Goal: Task Accomplishment & Management: Manage account settings

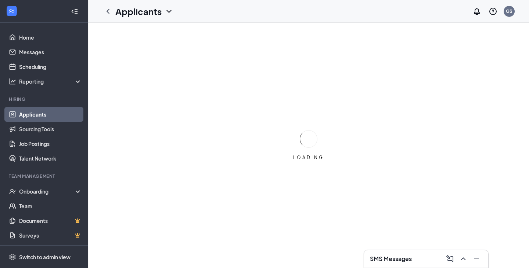
click at [28, 115] on link "Applicants" at bounding box center [50, 114] width 63 height 15
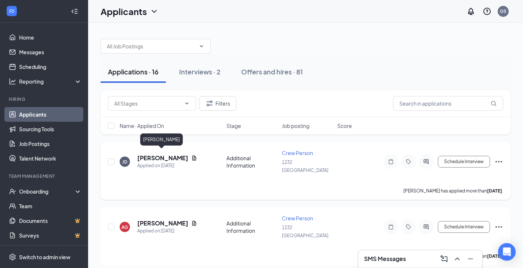
click at [156, 158] on h5 "[PERSON_NAME]" at bounding box center [162, 158] width 51 height 8
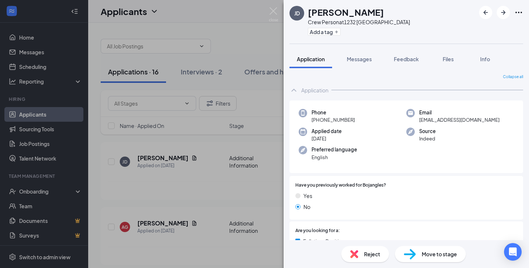
click at [420, 253] on div "Move to stage" at bounding box center [430, 254] width 71 height 16
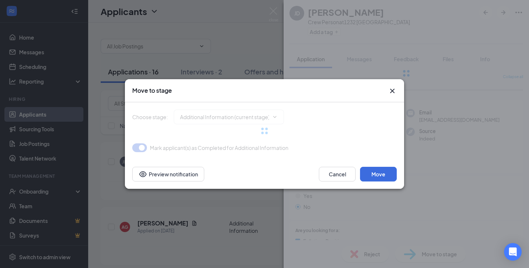
type input "Application Complete (next stage)"
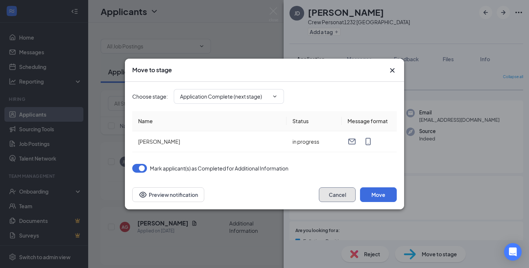
click at [336, 195] on button "Cancel" at bounding box center [337, 195] width 37 height 15
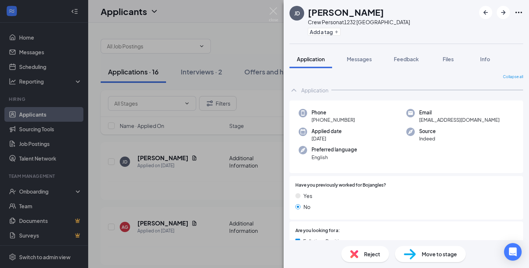
click at [189, 160] on div "[PERSON_NAME] Crew Person at [GEOGRAPHIC_DATA] Add a tag Application Messages F…" at bounding box center [264, 134] width 529 height 268
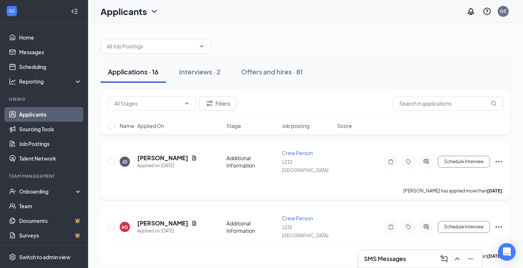
scroll to position [37, 0]
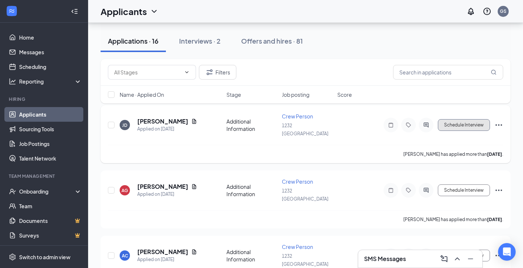
click at [460, 120] on button "Schedule Interview" at bounding box center [464, 125] width 52 height 12
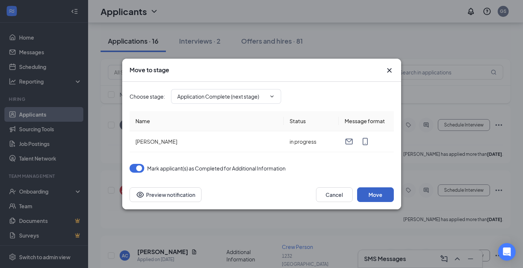
click at [373, 193] on button "Move" at bounding box center [375, 195] width 37 height 15
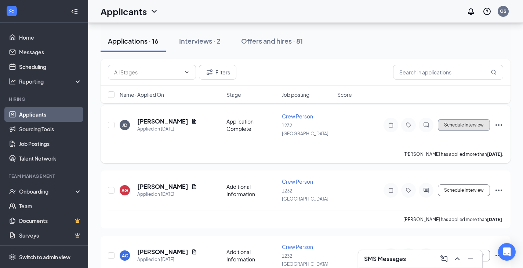
click at [448, 124] on button "Schedule Interview" at bounding box center [464, 125] width 52 height 12
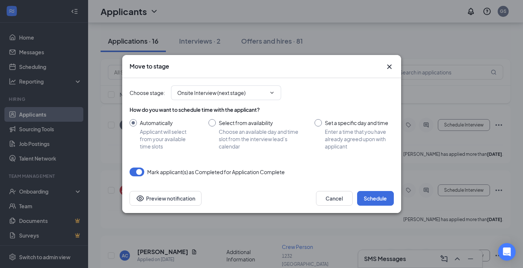
click at [318, 124] on input "Set a specific day and time Enter a time that you have already agreed upon with…" at bounding box center [354, 134] width 79 height 31
radio input "true"
radio input "false"
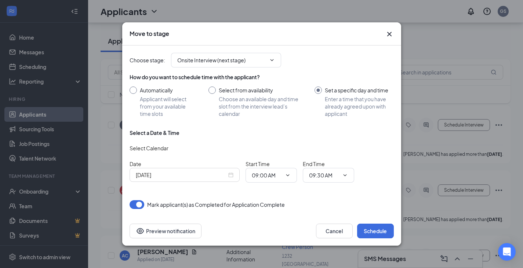
click at [231, 176] on div "[DATE]" at bounding box center [185, 175] width 98 height 8
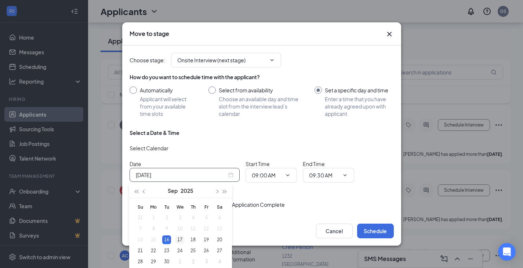
type input "[DATE]"
click at [179, 240] on div "17" at bounding box center [179, 240] width 9 height 9
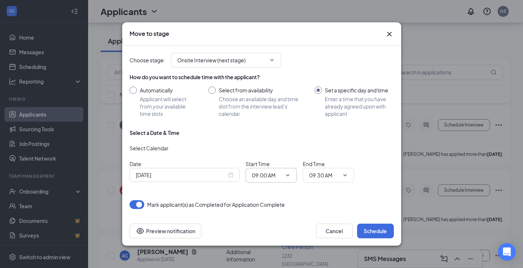
click at [290, 175] on icon "ChevronDown" at bounding box center [288, 176] width 6 height 6
click at [288, 175] on icon "ChevronDown" at bounding box center [287, 175] width 3 height 2
click at [270, 174] on input "09:00 AM" at bounding box center [267, 175] width 30 height 8
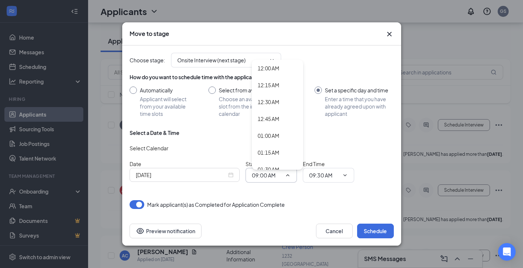
click at [257, 177] on input "09:00 AM" at bounding box center [267, 175] width 30 height 8
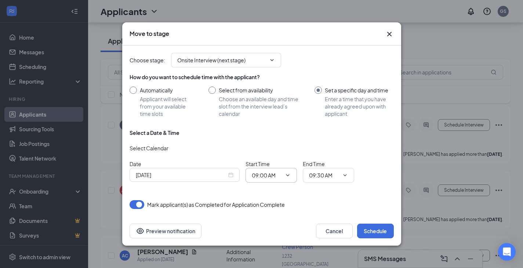
click at [257, 177] on input "09:00 AM" at bounding box center [267, 175] width 30 height 8
click at [267, 105] on div "04:00 PM" at bounding box center [269, 106] width 22 height 8
type input "04:00 PM"
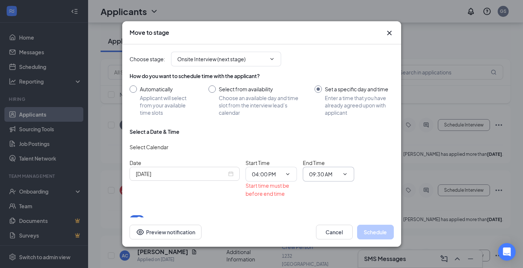
click at [346, 174] on icon "ChevronDown" at bounding box center [345, 174] width 6 height 6
click at [327, 174] on input "09:30 AM" at bounding box center [324, 174] width 30 height 8
click at [313, 179] on span "09:30 AM 12:00 AM 12:15 AM 12:30 AM 12:45 AM 01:00 AM 01:15 AM 01:30 AM 01:45 A…" at bounding box center [328, 174] width 51 height 15
click at [312, 177] on input "09:30 AM" at bounding box center [324, 174] width 30 height 8
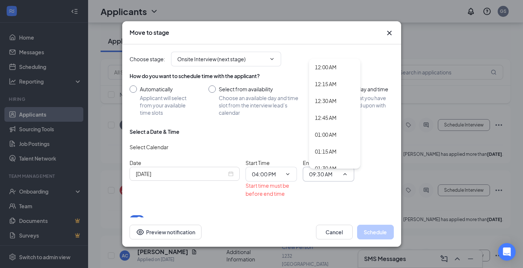
click at [312, 177] on input "09:30 AM" at bounding box center [324, 174] width 30 height 8
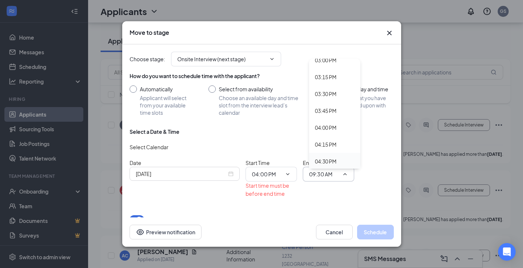
click at [327, 161] on div "04:30 PM" at bounding box center [326, 162] width 22 height 8
type input "04:30 PM"
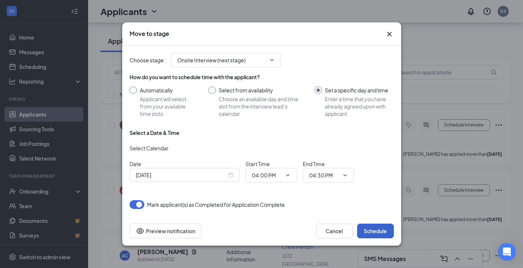
click at [369, 232] on button "Schedule" at bounding box center [375, 231] width 37 height 15
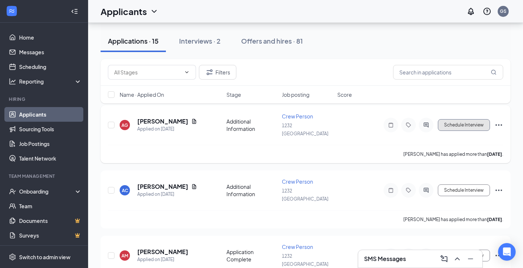
click at [452, 121] on button "Schedule Interview" at bounding box center [464, 125] width 52 height 12
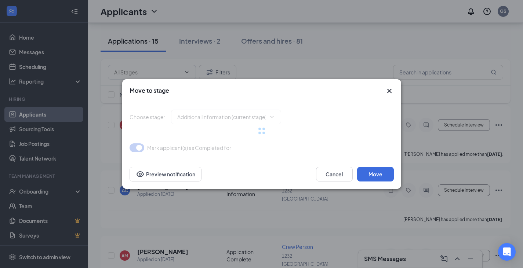
type input "Application Complete (next stage)"
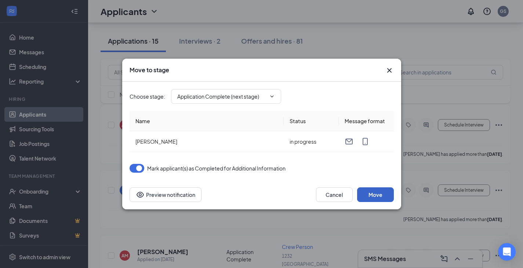
click at [377, 195] on button "Move" at bounding box center [375, 195] width 37 height 15
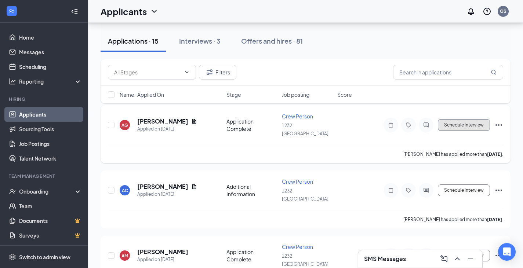
click at [456, 123] on button "Schedule Interview" at bounding box center [464, 125] width 52 height 12
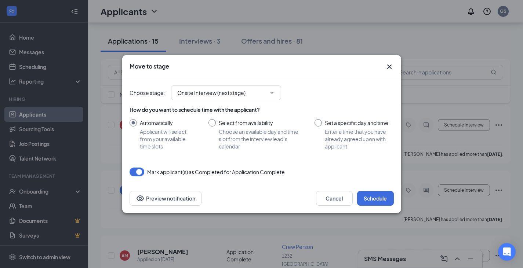
click at [319, 122] on input "Set a specific day and time Enter a time that you have already agreed upon with…" at bounding box center [354, 134] width 79 height 31
radio input "true"
radio input "false"
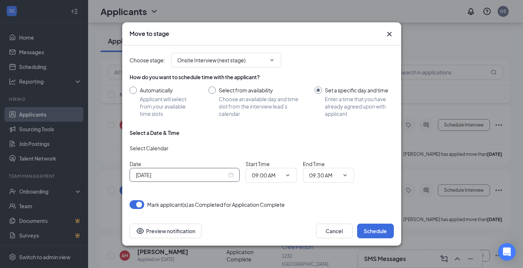
click at [230, 175] on div "[DATE]" at bounding box center [185, 175] width 98 height 8
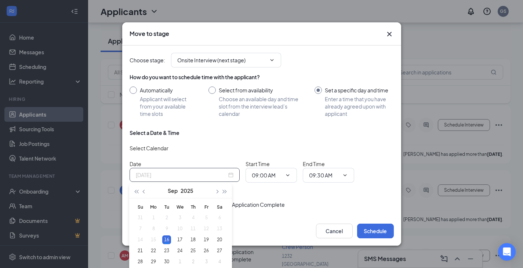
type input "[DATE]"
click at [290, 174] on icon "ChevronDown" at bounding box center [288, 176] width 6 height 6
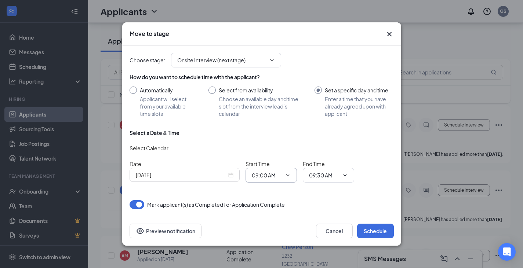
click at [290, 174] on icon "ChevronDown" at bounding box center [288, 176] width 6 height 6
click at [286, 174] on icon "ChevronDown" at bounding box center [288, 176] width 6 height 6
click at [265, 175] on input "09:00 AM" at bounding box center [267, 175] width 30 height 8
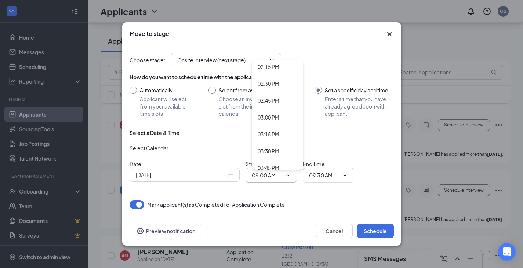
scroll to position [991, 0]
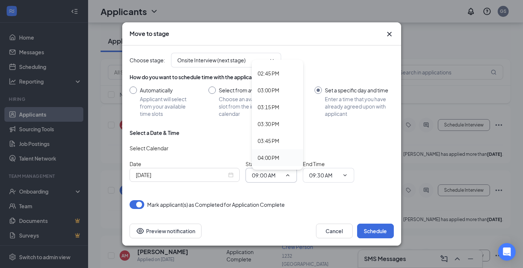
click at [270, 157] on div "04:00 PM" at bounding box center [269, 158] width 22 height 8
type input "04:00 PM"
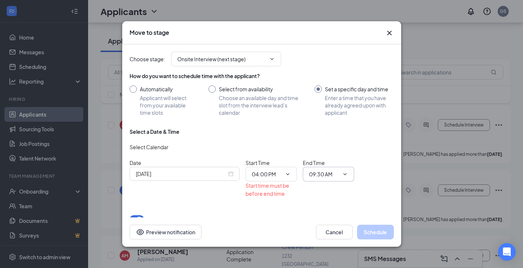
click at [318, 176] on input "09:30 AM" at bounding box center [324, 174] width 30 height 8
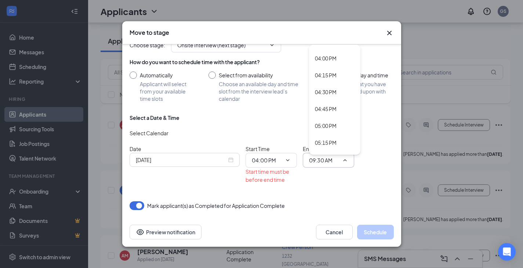
scroll to position [1101, 0]
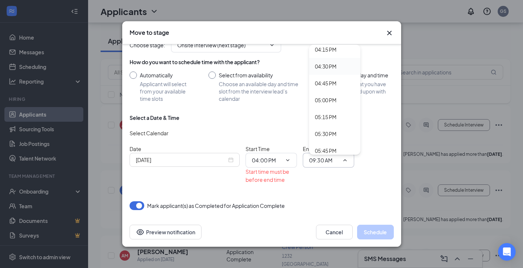
click at [326, 68] on div "04:30 PM" at bounding box center [326, 66] width 22 height 8
type input "04:30 PM"
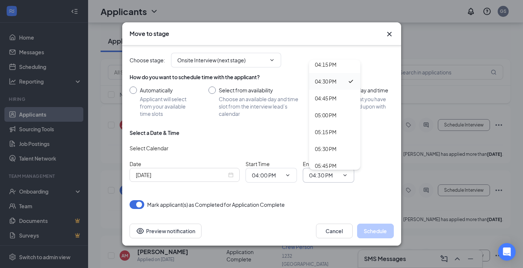
scroll to position [0, 0]
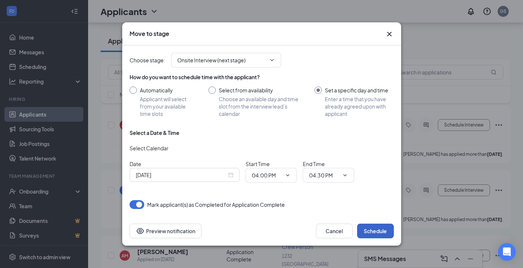
click at [370, 233] on button "Schedule" at bounding box center [375, 231] width 37 height 15
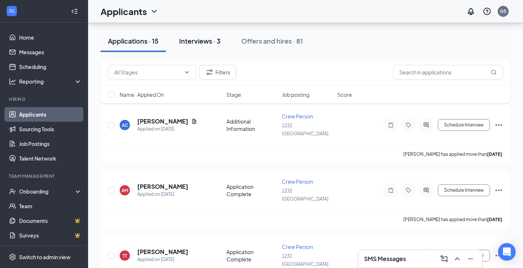
click at [195, 37] on div "Interviews · 3" at bounding box center [199, 40] width 41 height 9
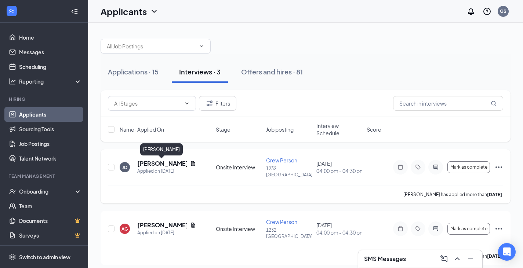
click at [167, 165] on h5 "[PERSON_NAME]" at bounding box center [162, 164] width 50 height 8
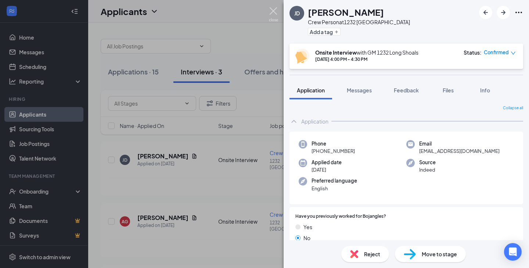
click at [271, 12] on img at bounding box center [273, 14] width 9 height 14
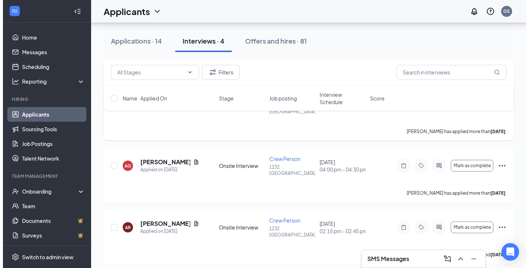
scroll to position [73, 0]
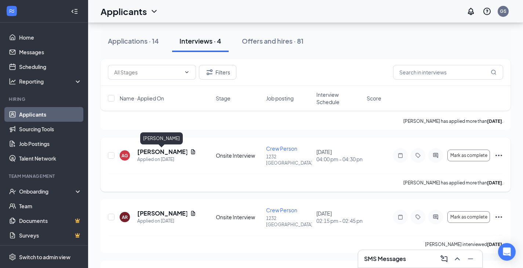
click at [163, 153] on h5 "[PERSON_NAME]" at bounding box center [162, 152] width 50 height 8
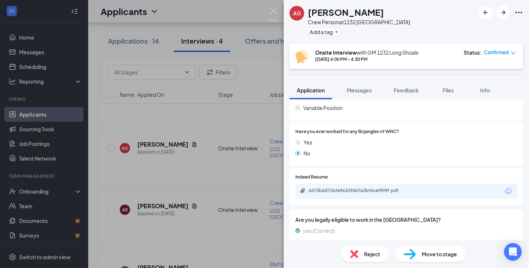
scroll to position [240, 0]
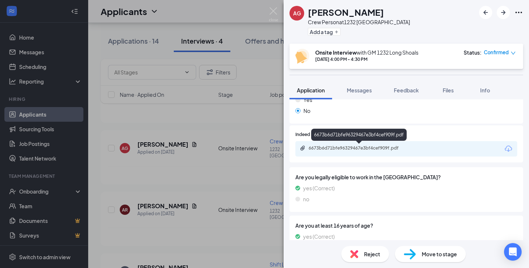
click at [333, 149] on div "6673b6d71bfe96329467e3bf4cef909f.pdf" at bounding box center [359, 148] width 103 height 6
